Goal: Task Accomplishment & Management: Manage account settings

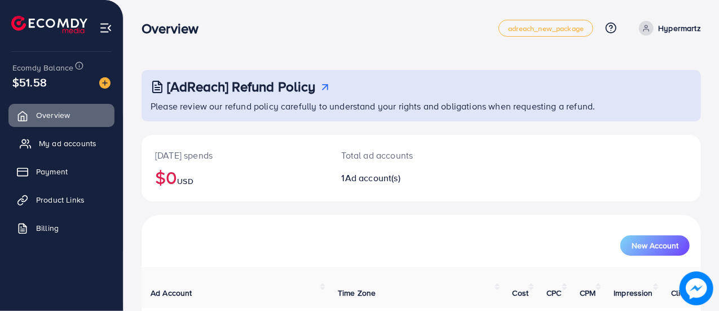
click at [90, 146] on span "My ad accounts" at bounding box center [68, 143] width 58 height 11
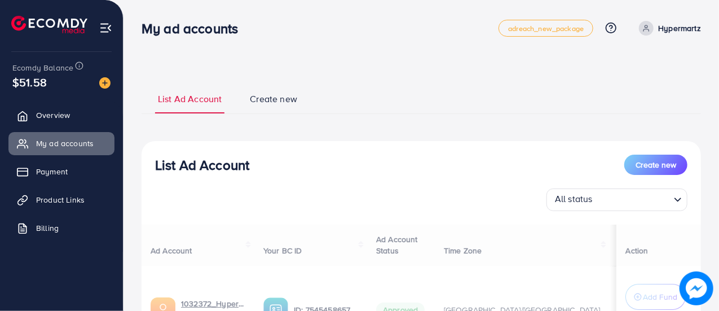
scroll to position [113, 0]
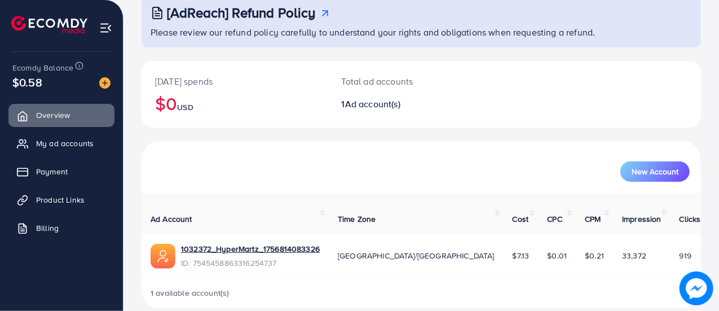
scroll to position [77, 0]
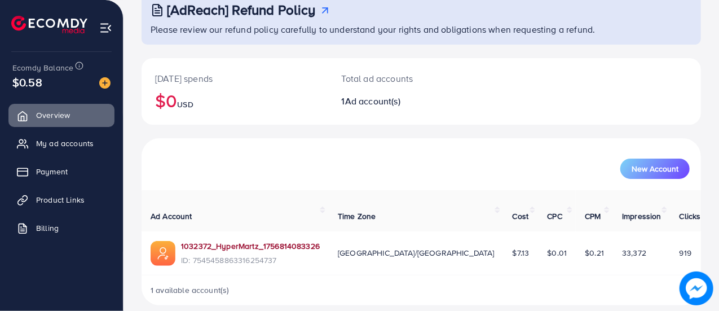
click at [222, 240] on link "1032372_HyperMartz_1756814083326" at bounding box center [250, 245] width 139 height 11
click at [91, 151] on link "My ad accounts" at bounding box center [61, 143] width 106 height 23
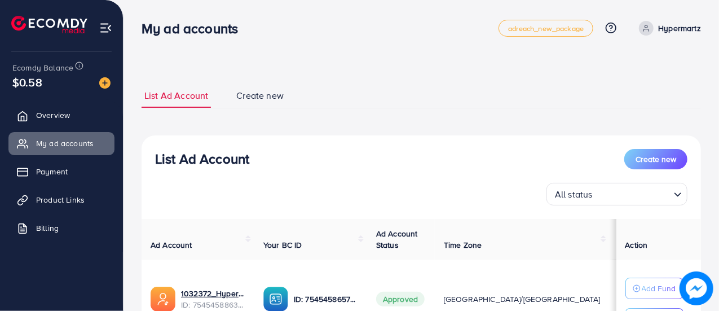
scroll to position [108, 0]
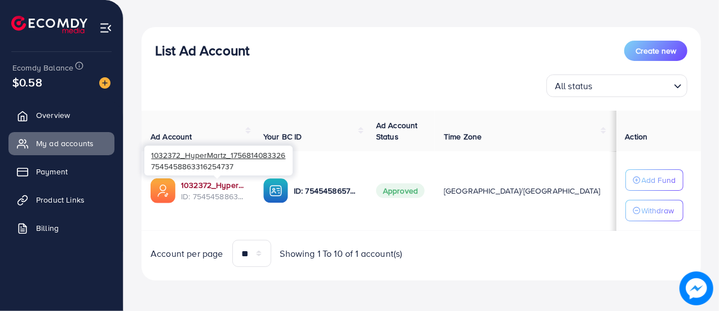
click at [202, 186] on link "1032372_HyperMartz_1756814083326" at bounding box center [213, 184] width 64 height 11
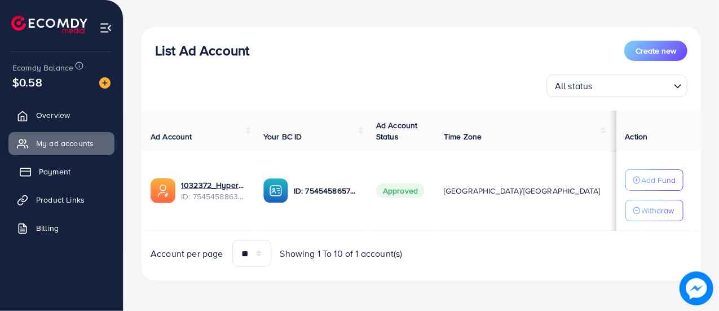
click at [49, 179] on link "Payment" at bounding box center [61, 171] width 106 height 23
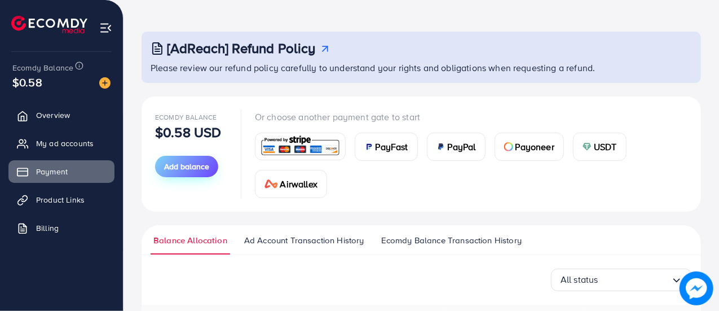
scroll to position [56, 0]
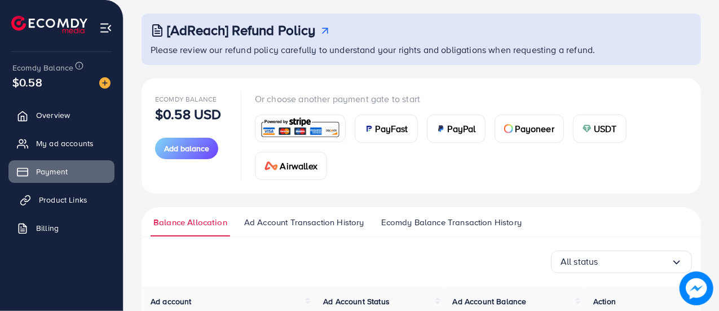
click at [54, 198] on span "Product Links" at bounding box center [63, 199] width 48 height 11
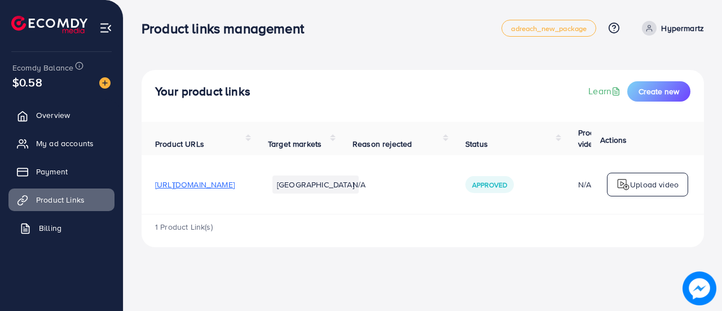
click at [50, 226] on span "Billing" at bounding box center [50, 227] width 23 height 11
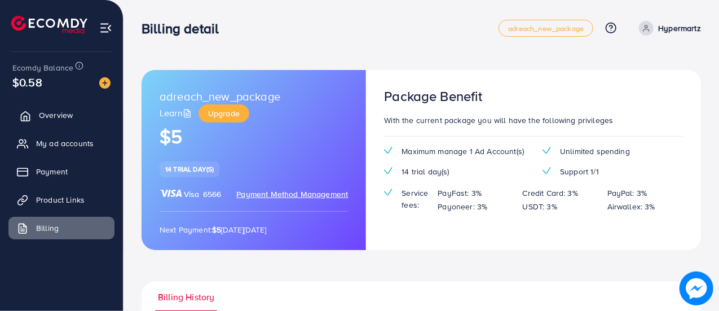
click at [60, 113] on span "Overview" at bounding box center [56, 114] width 34 height 11
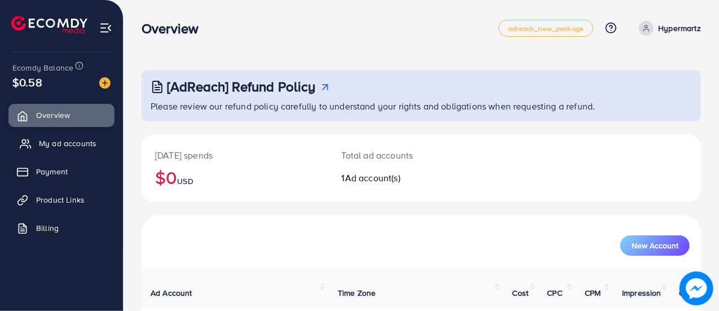
click at [68, 143] on span "My ad accounts" at bounding box center [68, 143] width 58 height 11
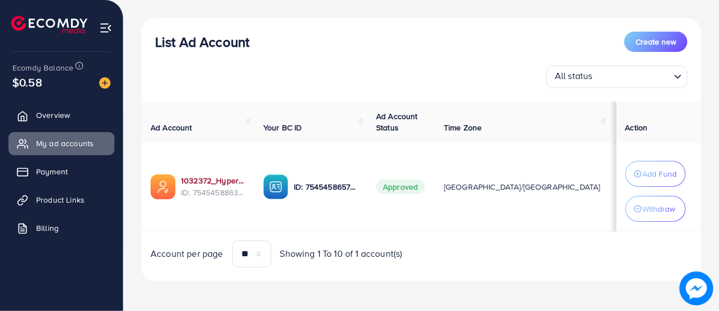
scroll to position [123, 0]
click at [652, 77] on input "Search for option" at bounding box center [632, 76] width 73 height 17
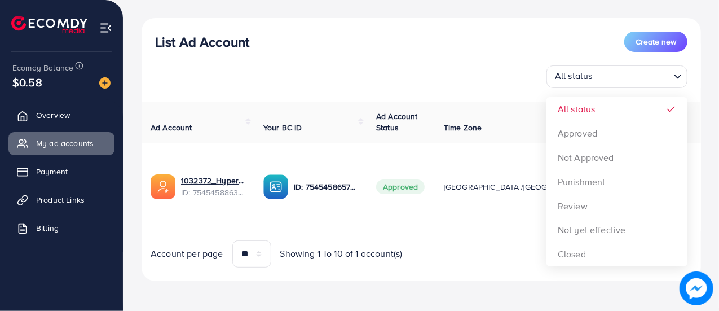
click at [487, 30] on div "List Ad Account Create new All status Loading... All status Approved Not Approv…" at bounding box center [421, 149] width 559 height 263
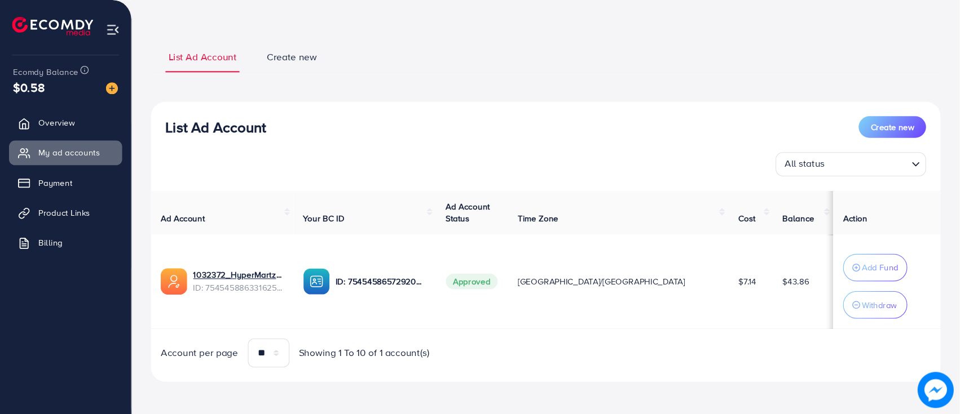
scroll to position [20, 0]
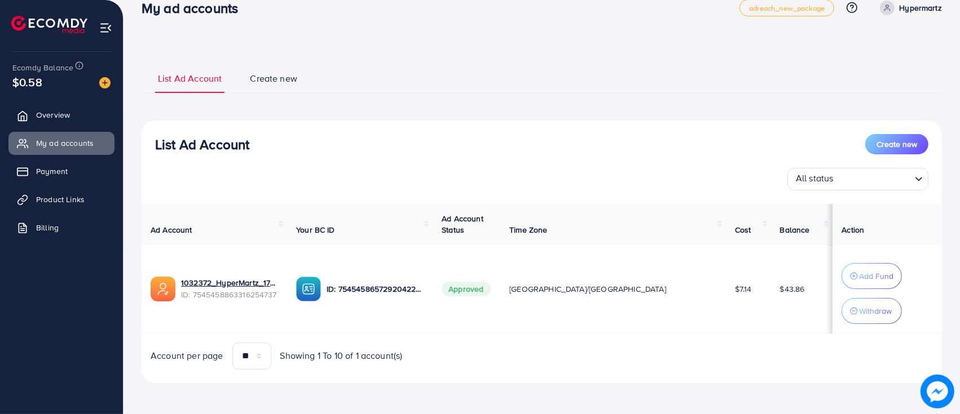
drag, startPoint x: 701, startPoint y: 0, endPoint x: 689, endPoint y: 320, distance: 319.9
click at [721, 310] on td "$7.14" at bounding box center [748, 289] width 45 height 89
click at [721, 310] on div "List Ad Account Create new All status Loading... Ad Account Your BC ID Ad Accou…" at bounding box center [542, 252] width 800 height 263
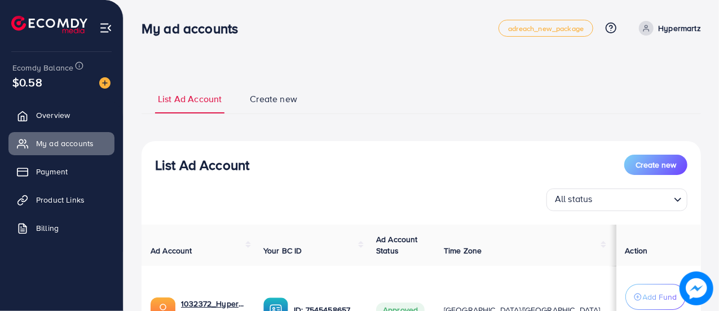
drag, startPoint x: 931, startPoint y: 0, endPoint x: 385, endPoint y: 102, distance: 555.3
click at [385, 102] on ul "List Ad Account Create new" at bounding box center [421, 98] width 559 height 30
click at [562, 86] on ul "List Ad Account Create new" at bounding box center [421, 98] width 559 height 30
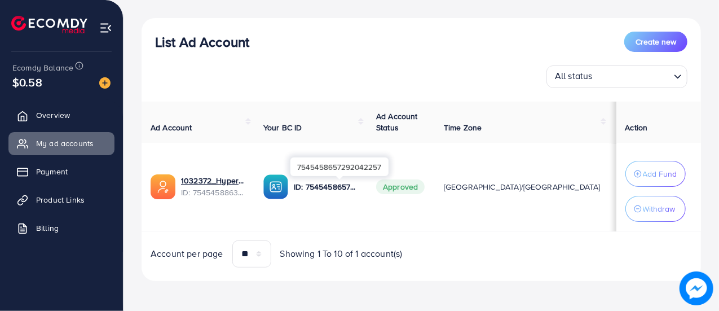
click at [329, 188] on p "ID: 7545458657292042257" at bounding box center [326, 187] width 64 height 14
click at [286, 187] on img at bounding box center [275, 186] width 25 height 25
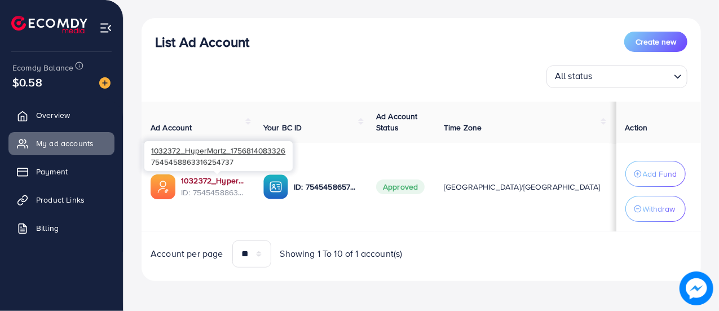
click at [224, 182] on link "1032372_HyperMartz_1756814083326" at bounding box center [213, 180] width 64 height 11
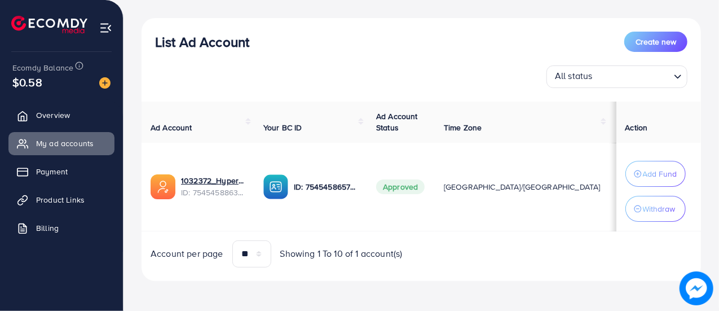
click at [72, 23] on img at bounding box center [49, 24] width 76 height 17
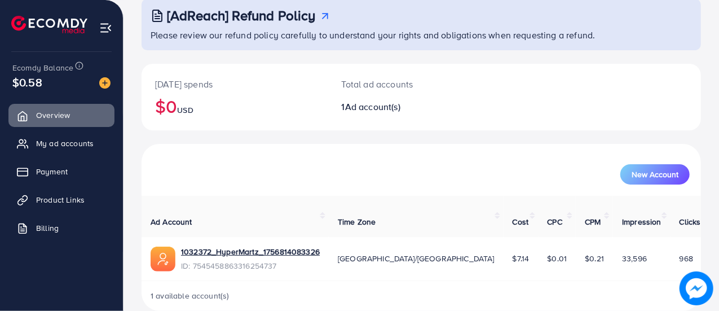
scroll to position [77, 0]
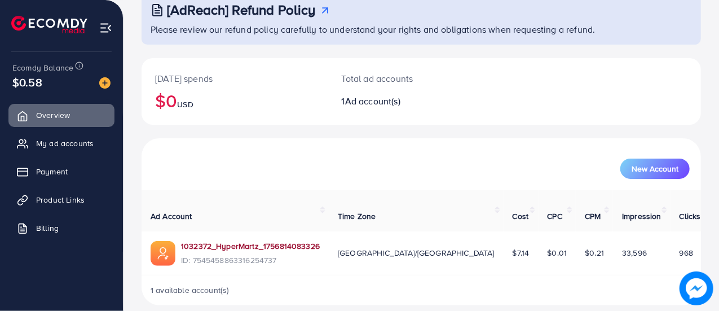
click at [306, 240] on link "1032372_HyperMartz_1756814083326" at bounding box center [250, 245] width 139 height 11
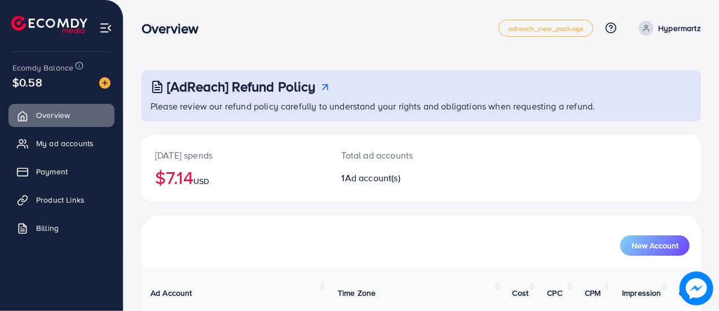
click at [668, 25] on p "Hypermartz" at bounding box center [679, 28] width 43 height 14
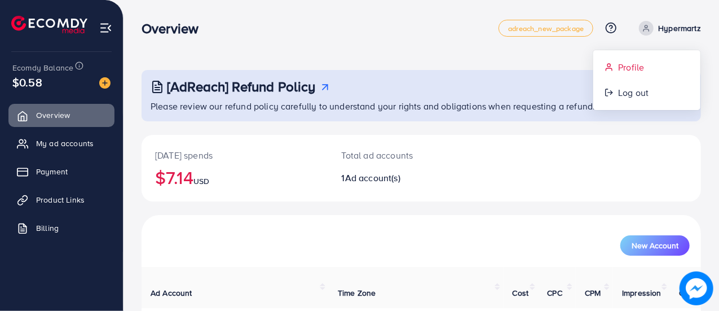
click at [650, 64] on link "Profile" at bounding box center [646, 67] width 107 height 25
select select "********"
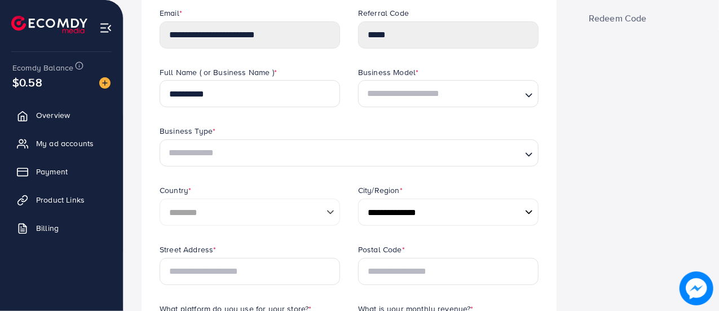
scroll to position [169, 0]
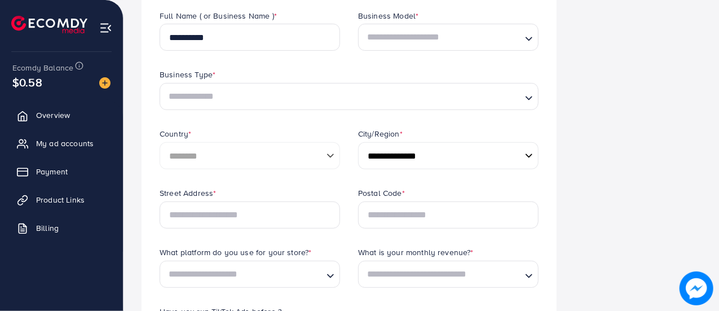
click at [395, 39] on input "Search for option" at bounding box center [441, 37] width 157 height 21
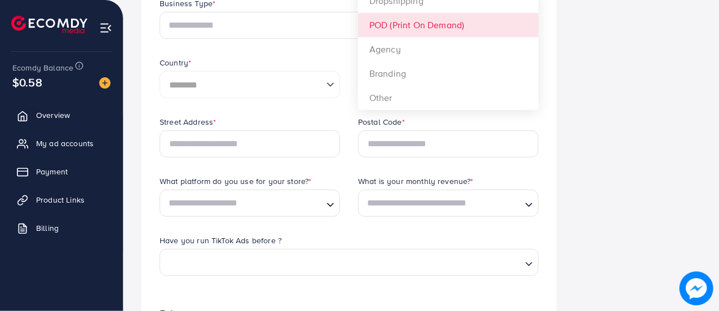
scroll to position [226, 0]
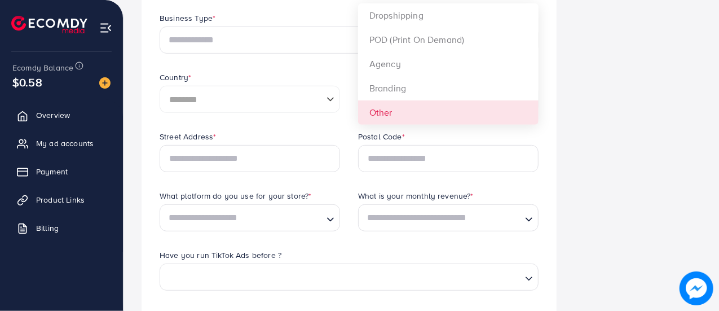
click at [400, 116] on div "**********" at bounding box center [349, 43] width 397 height 178
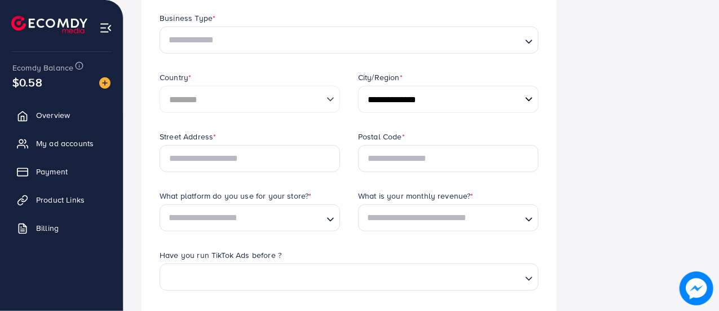
scroll to position [113, 0]
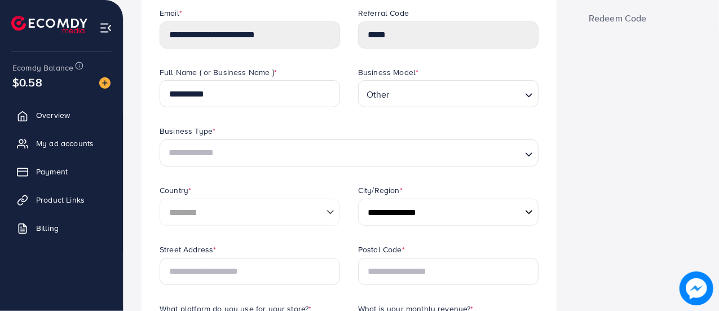
click at [279, 153] on input "Search for option" at bounding box center [343, 153] width 356 height 21
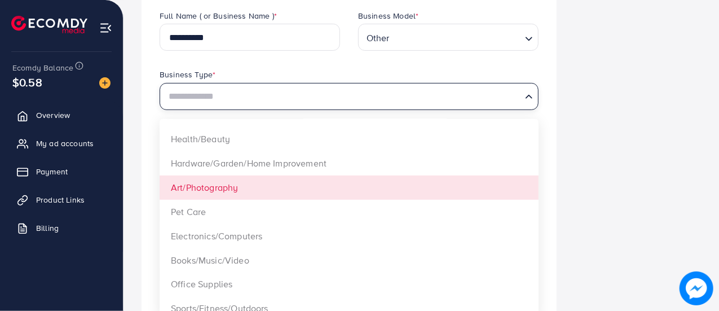
scroll to position [310, 0]
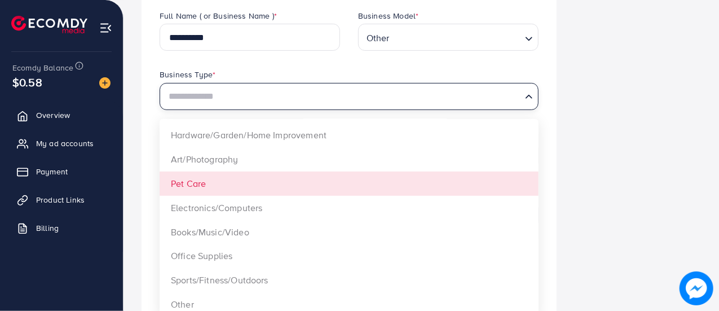
click at [584, 151] on div "Business Information Security Setting Redeem Code" at bounding box center [638, 302] width 144 height 802
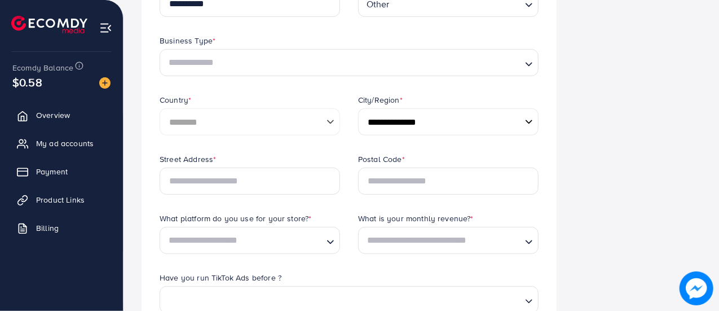
scroll to position [169, 0]
